Goal: Communication & Community: Participate in discussion

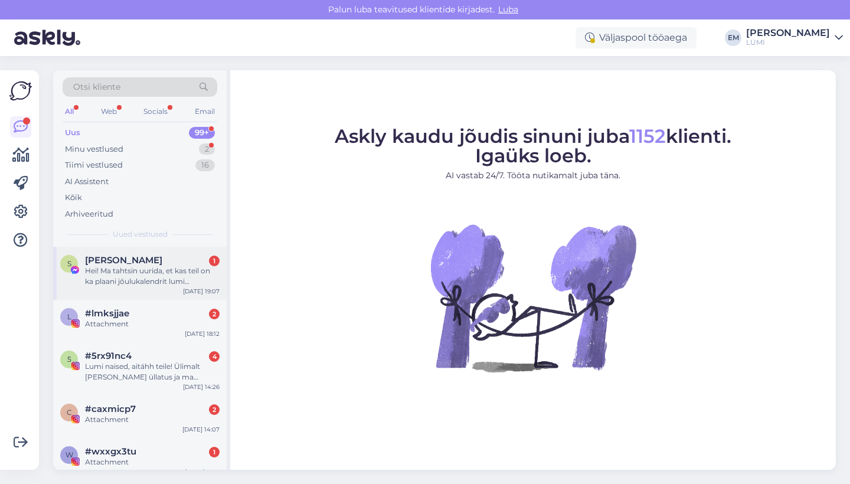
click at [166, 255] on div "[PERSON_NAME] 1" at bounding box center [152, 260] width 135 height 11
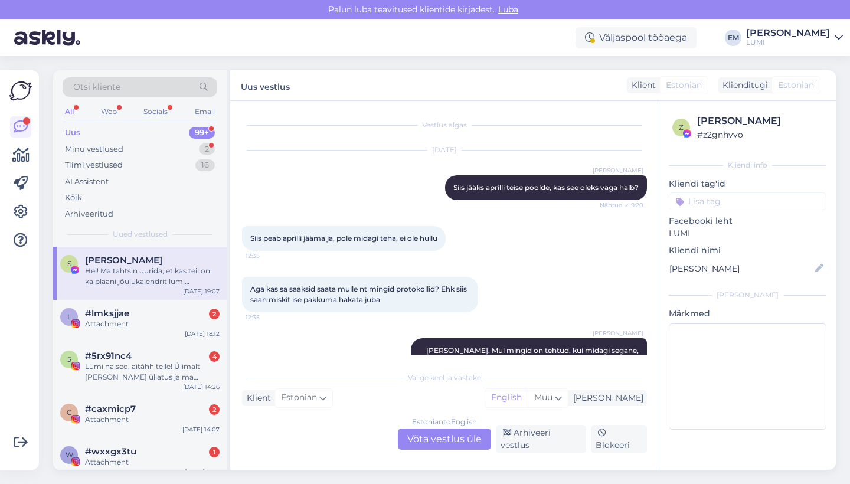
scroll to position [6076, 0]
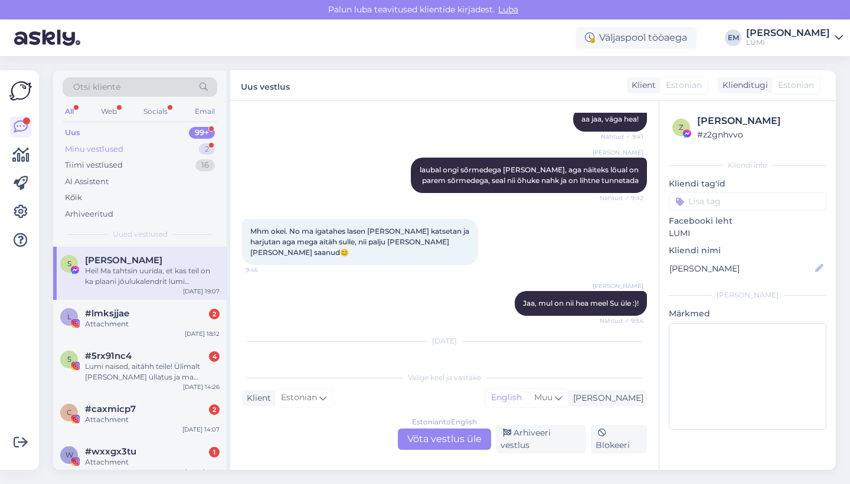
click at [161, 145] on div "Minu vestlused 2" at bounding box center [140, 149] width 155 height 17
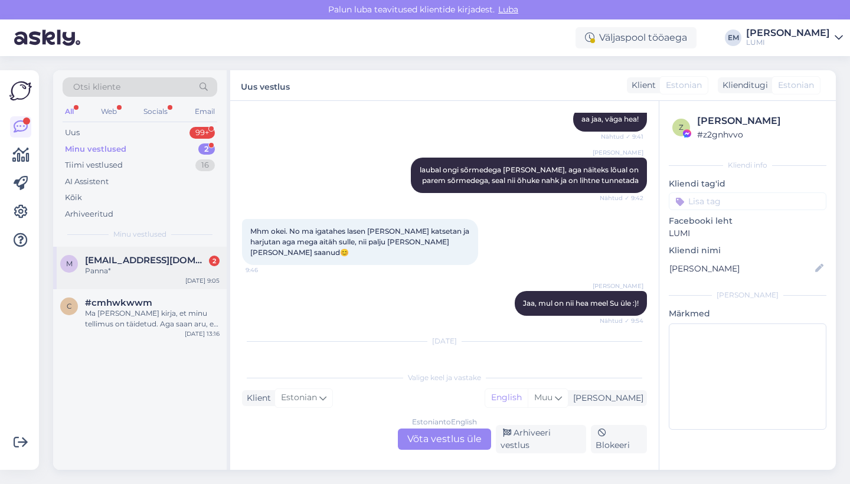
click at [200, 272] on div "Panna*" at bounding box center [152, 271] width 135 height 11
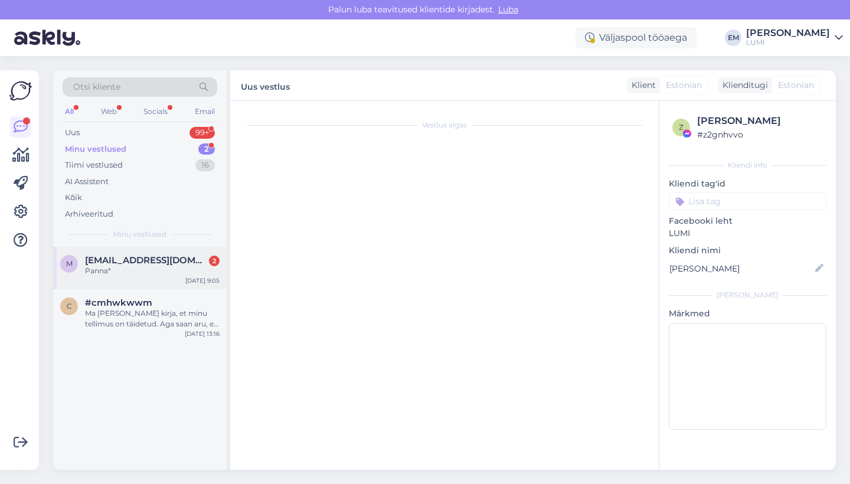
scroll to position [94, 0]
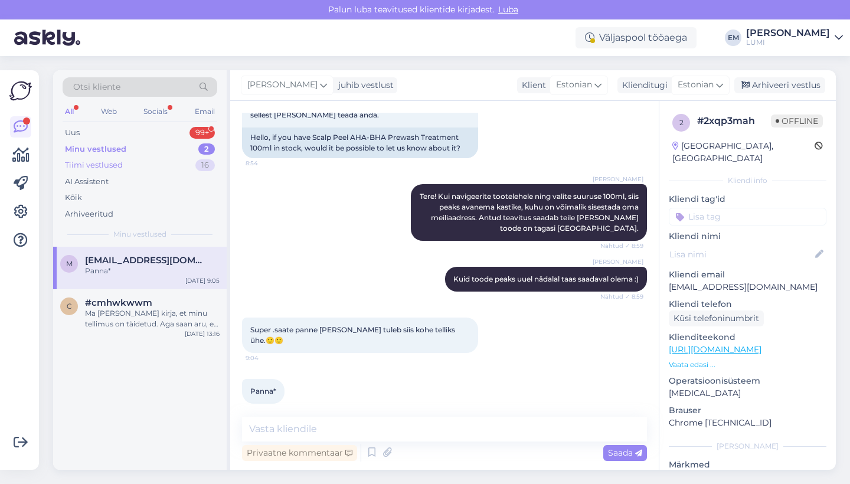
click at [190, 164] on div "Tiimi vestlused 16" at bounding box center [140, 165] width 155 height 17
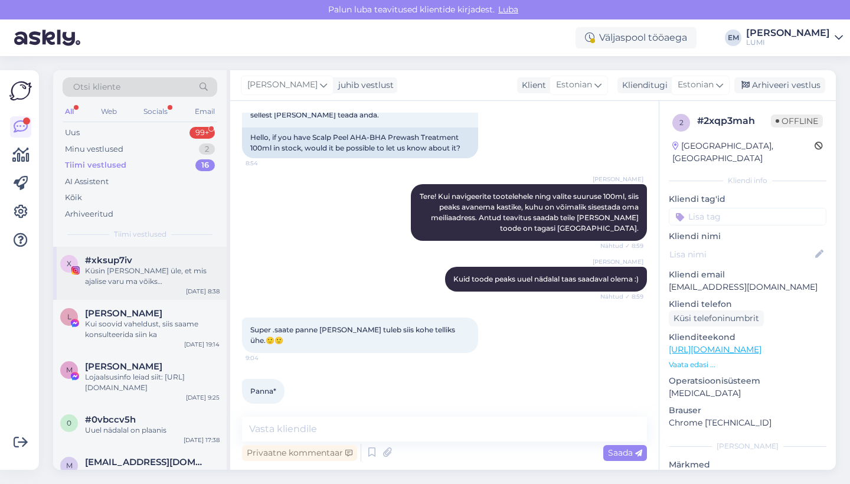
click at [168, 269] on div "Küsin [PERSON_NAME] üle, et mis ajalise varu ma võiks [PERSON_NAME]? Et ma osta…" at bounding box center [152, 276] width 135 height 21
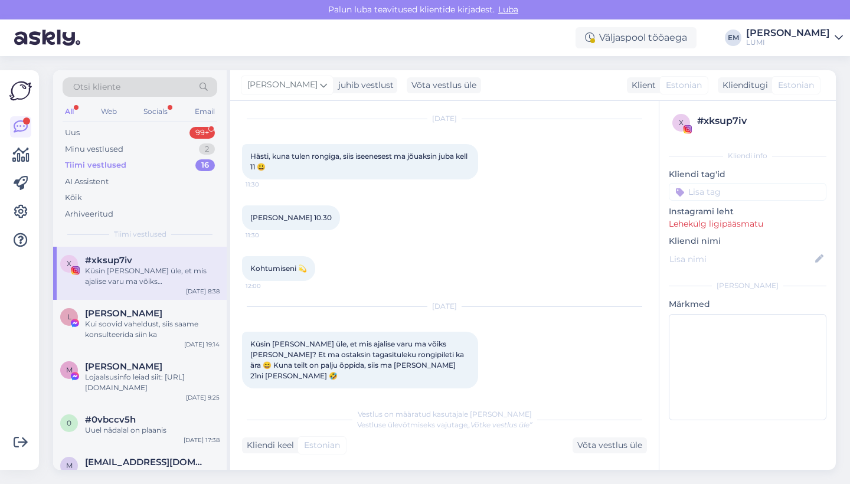
scroll to position [31, 0]
click at [168, 319] on div "Kui soovid vaheldust, siis saame konsulteerida siin ka" at bounding box center [152, 329] width 135 height 21
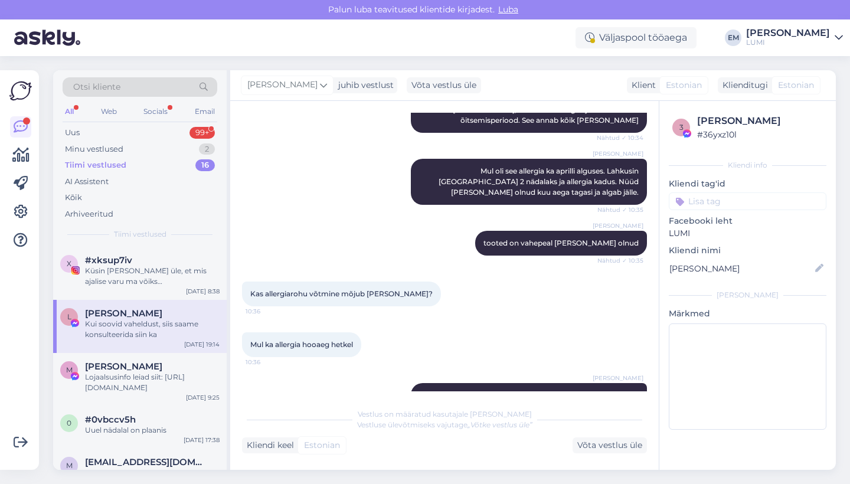
scroll to position [6245, 0]
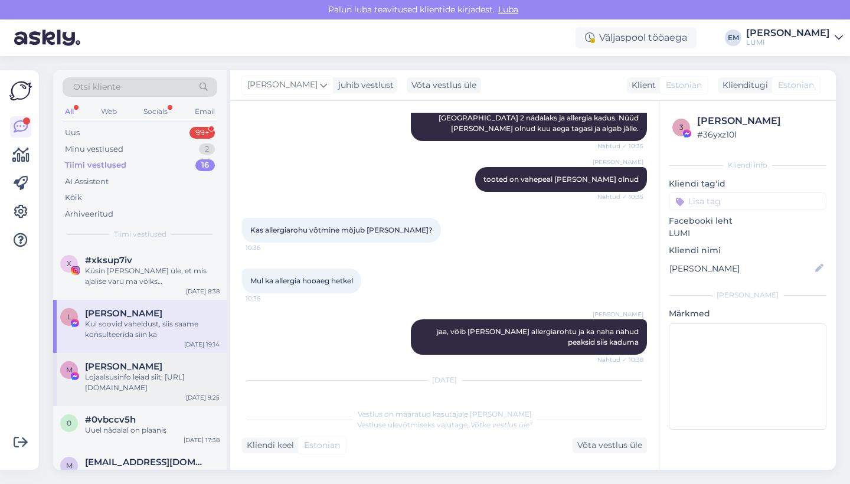
click at [165, 368] on div "[PERSON_NAME]" at bounding box center [152, 366] width 135 height 11
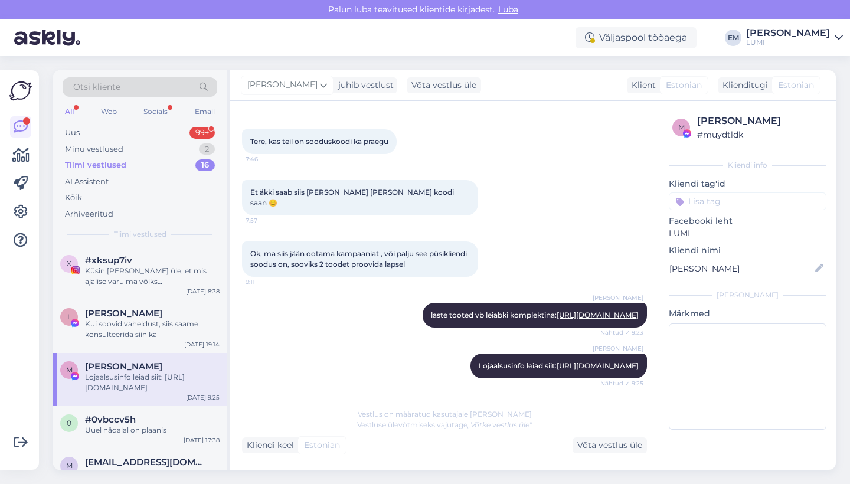
scroll to position [52, 0]
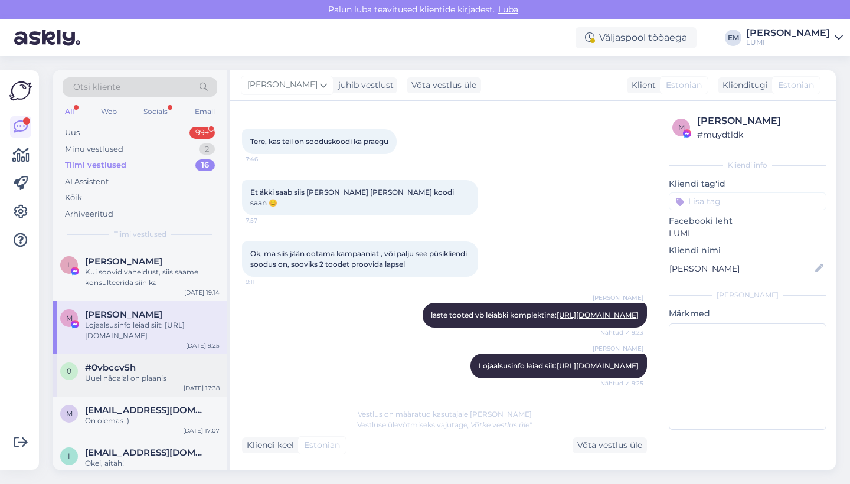
click at [165, 368] on div "#0vbccv5h" at bounding box center [152, 367] width 135 height 11
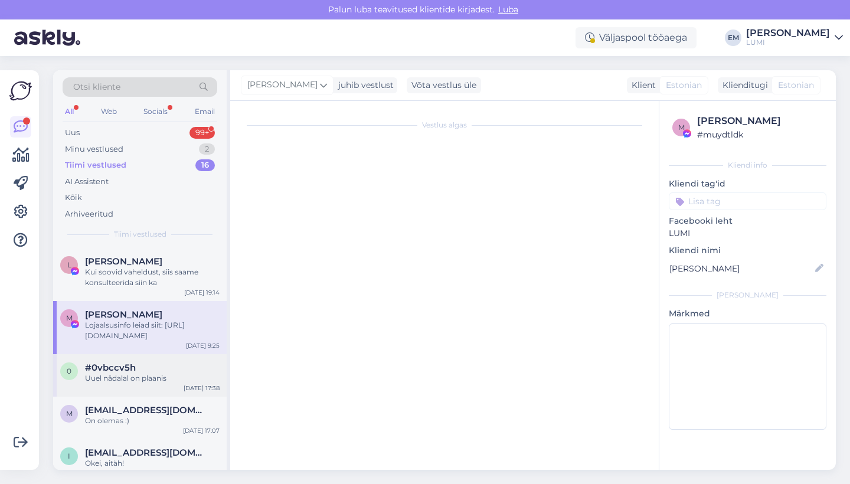
scroll to position [0, 0]
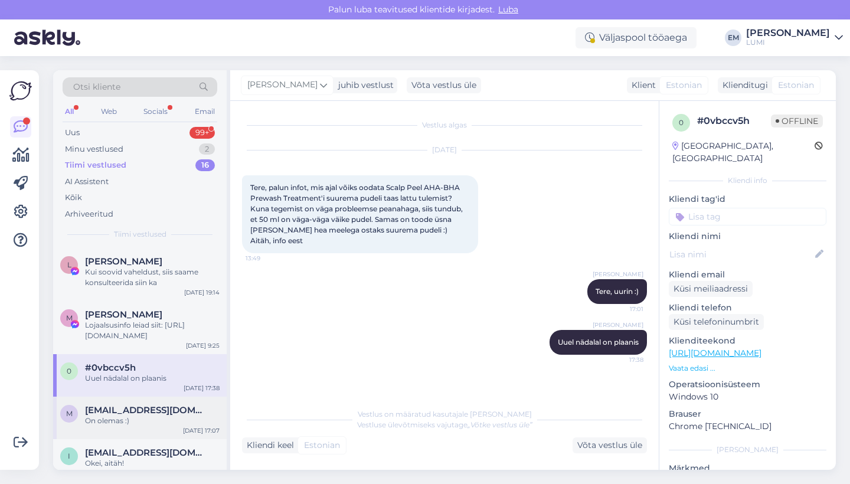
click at [176, 402] on div "m [EMAIL_ADDRESS][DOMAIN_NAME] On olemas :) [DATE] 17:07" at bounding box center [139, 418] width 173 height 42
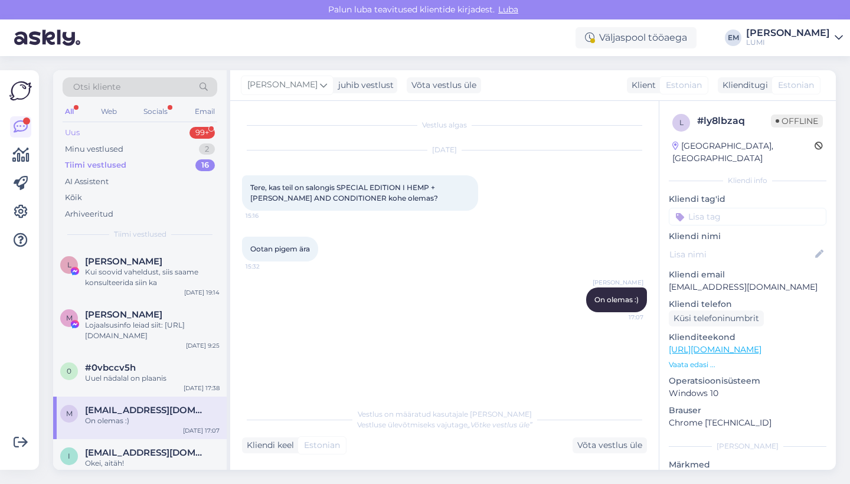
click at [100, 133] on div "Uus 99+" at bounding box center [140, 132] width 155 height 17
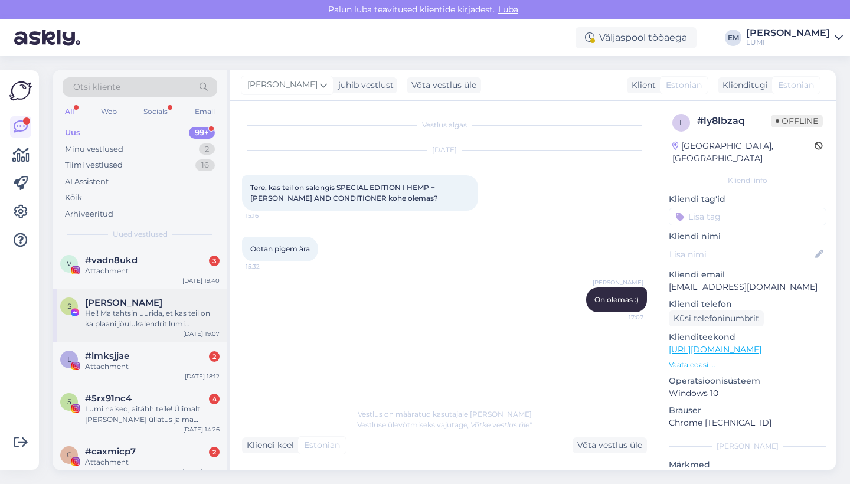
click at [162, 334] on div "S [PERSON_NAME] Hei! Ma tahtsin uurida, et kas teil on ka plaani jõulukalendrit…" at bounding box center [139, 315] width 173 height 53
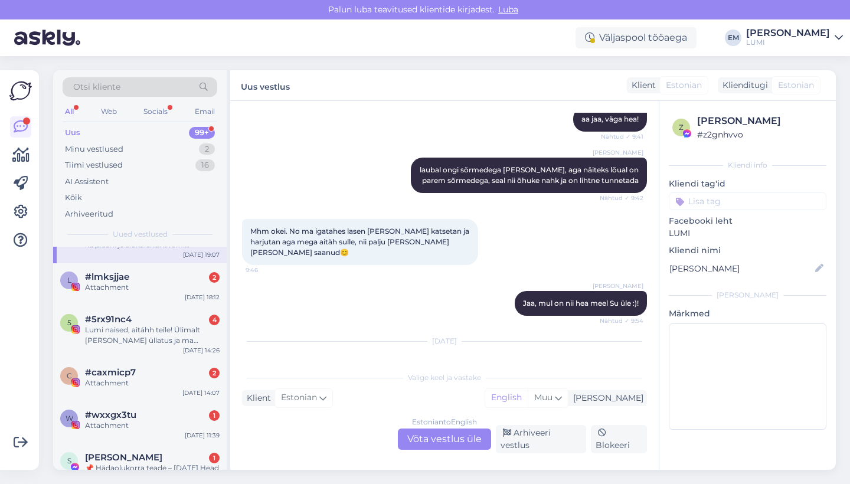
scroll to position [80, 0]
click at [162, 333] on div "Lumi naised, aitáhh teile! Ülimalt [PERSON_NAME] üllatus ja ma [PERSON_NAME] se…" at bounding box center [152, 333] width 135 height 21
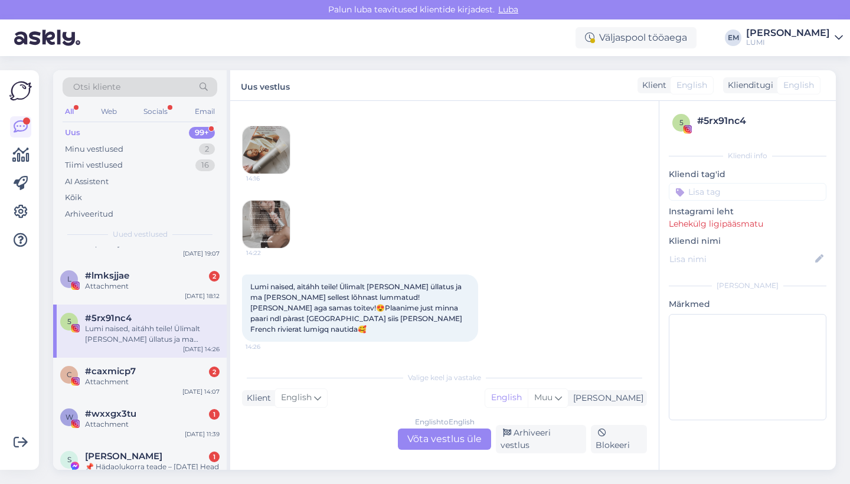
scroll to position [183, 0]
click at [278, 247] on img at bounding box center [266, 224] width 47 height 47
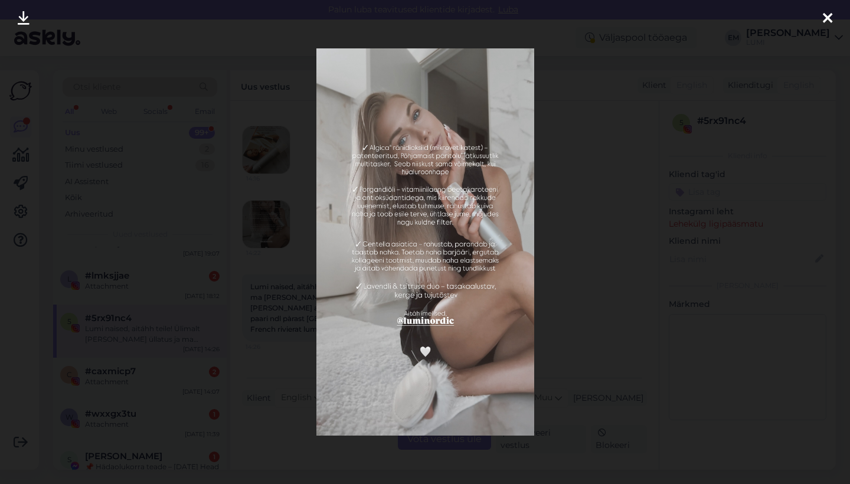
click at [716, 158] on div at bounding box center [425, 242] width 850 height 484
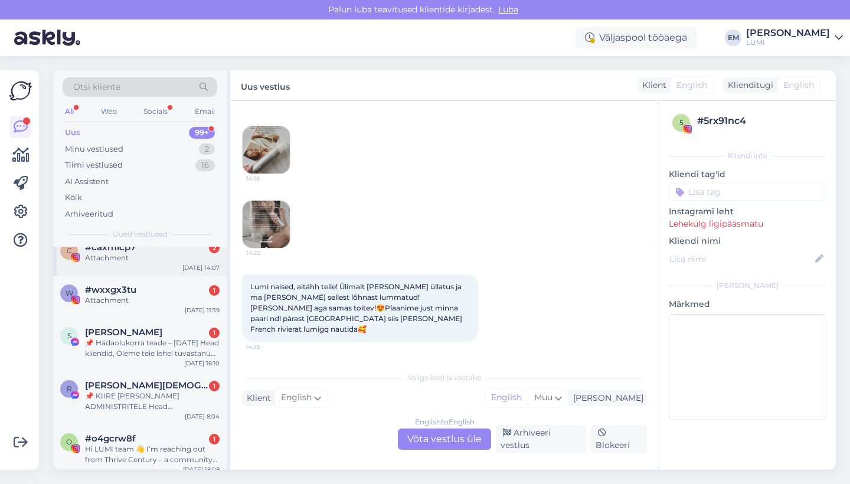
scroll to position [205, 0]
click at [144, 368] on div "S [PERSON_NAME] 1 📌 Hädaolukorra teade – [DATE] Head kliendid, Oleme teie lehel…" at bounding box center [139, 343] width 173 height 53
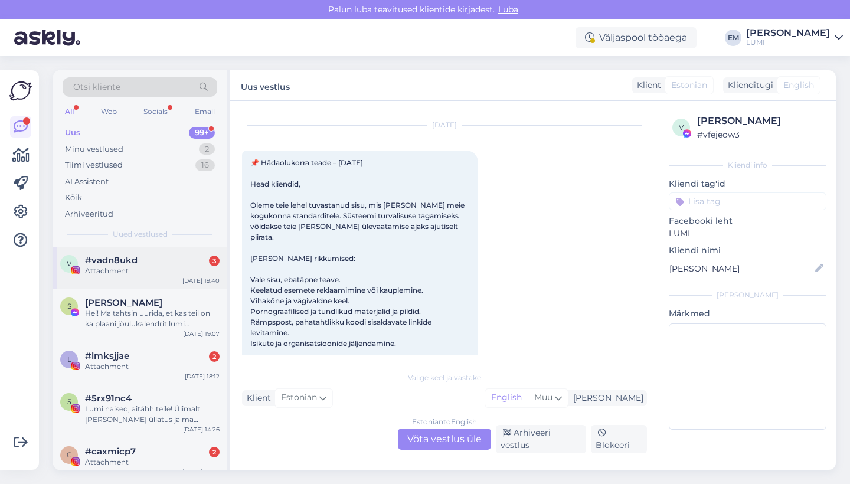
scroll to position [0, 0]
click at [145, 266] on div "Attachment" at bounding box center [152, 271] width 135 height 11
